Goal: Task Accomplishment & Management: Use online tool/utility

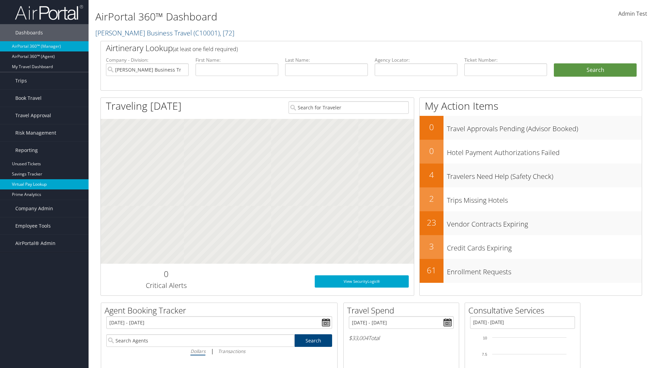
click at [44, 184] on link "Virtual Pay Lookup" at bounding box center [44, 184] width 89 height 10
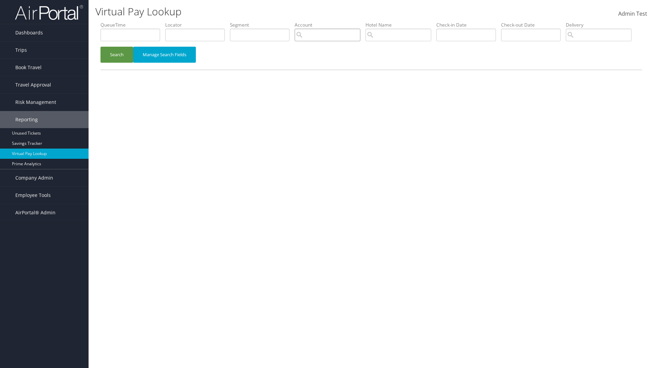
click at [327, 35] on input "search" at bounding box center [328, 35] width 66 height 13
type input "weatherby"
